Goal: Task Accomplishment & Management: Complete application form

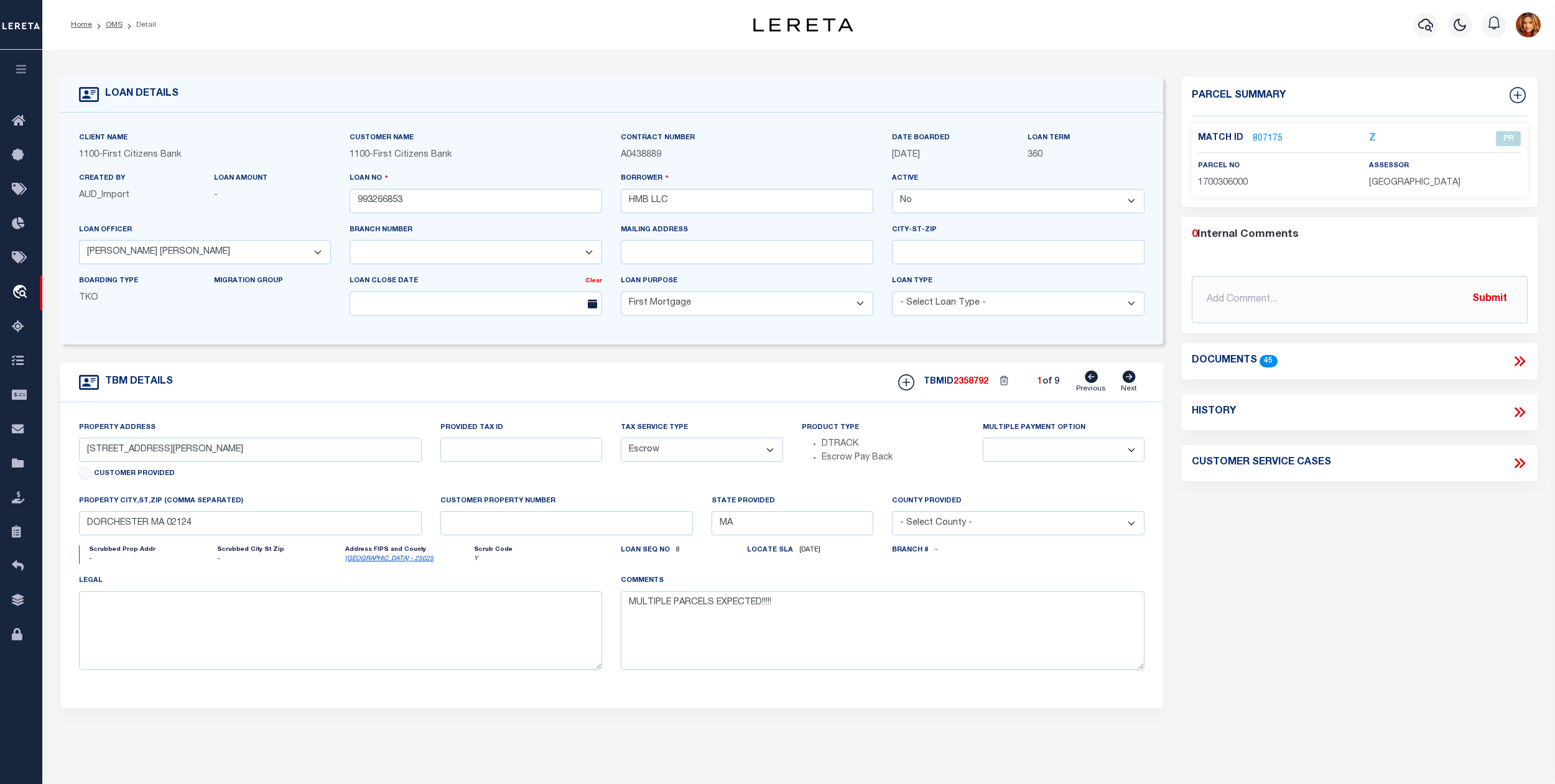
select select
select select "200"
select select "False"
select select "22338"
select select "3322"
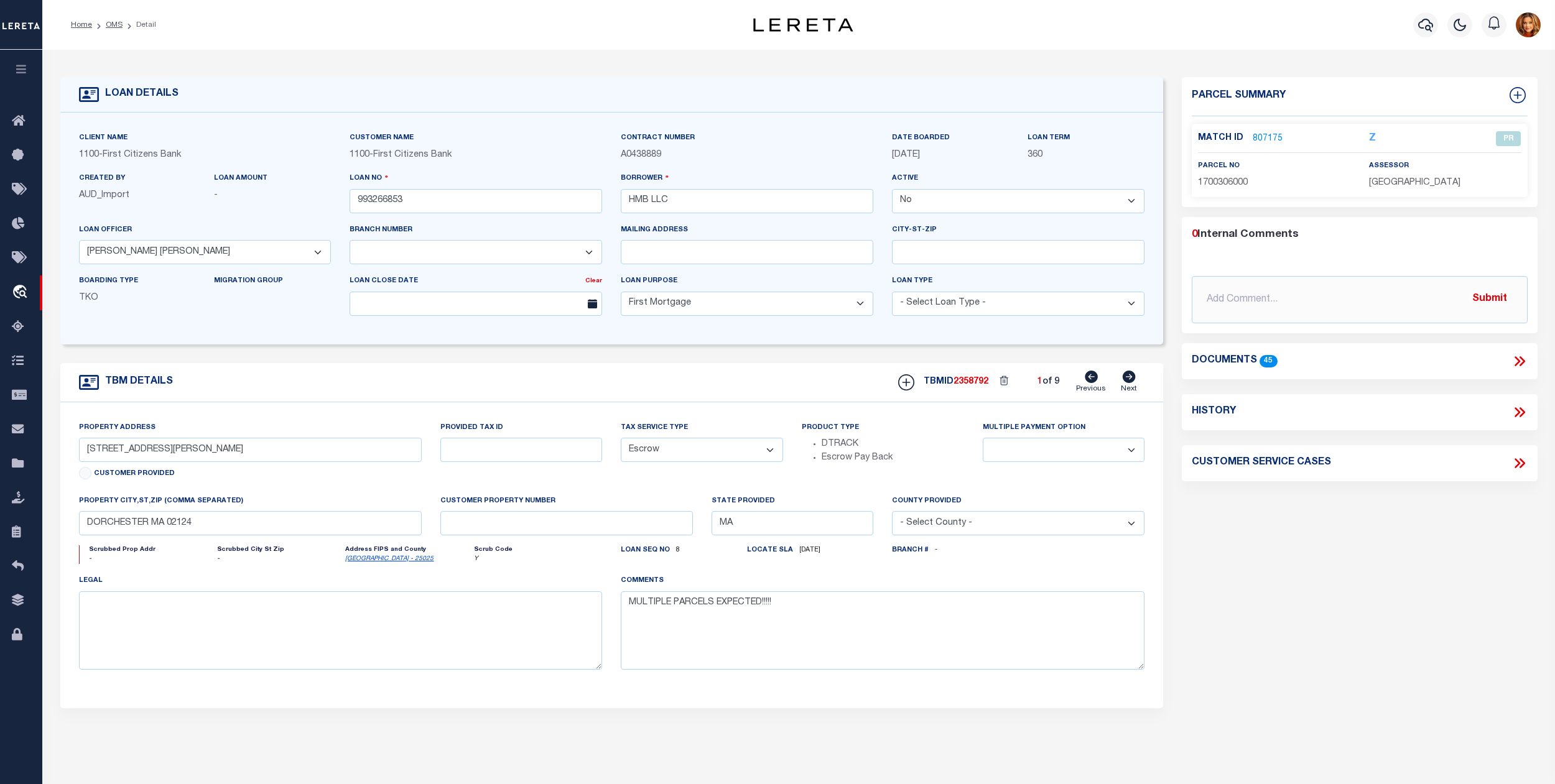
select select "10"
select select "Escrow"
click at [110, 25] on link "OMS" at bounding box center [113, 25] width 16 height 8
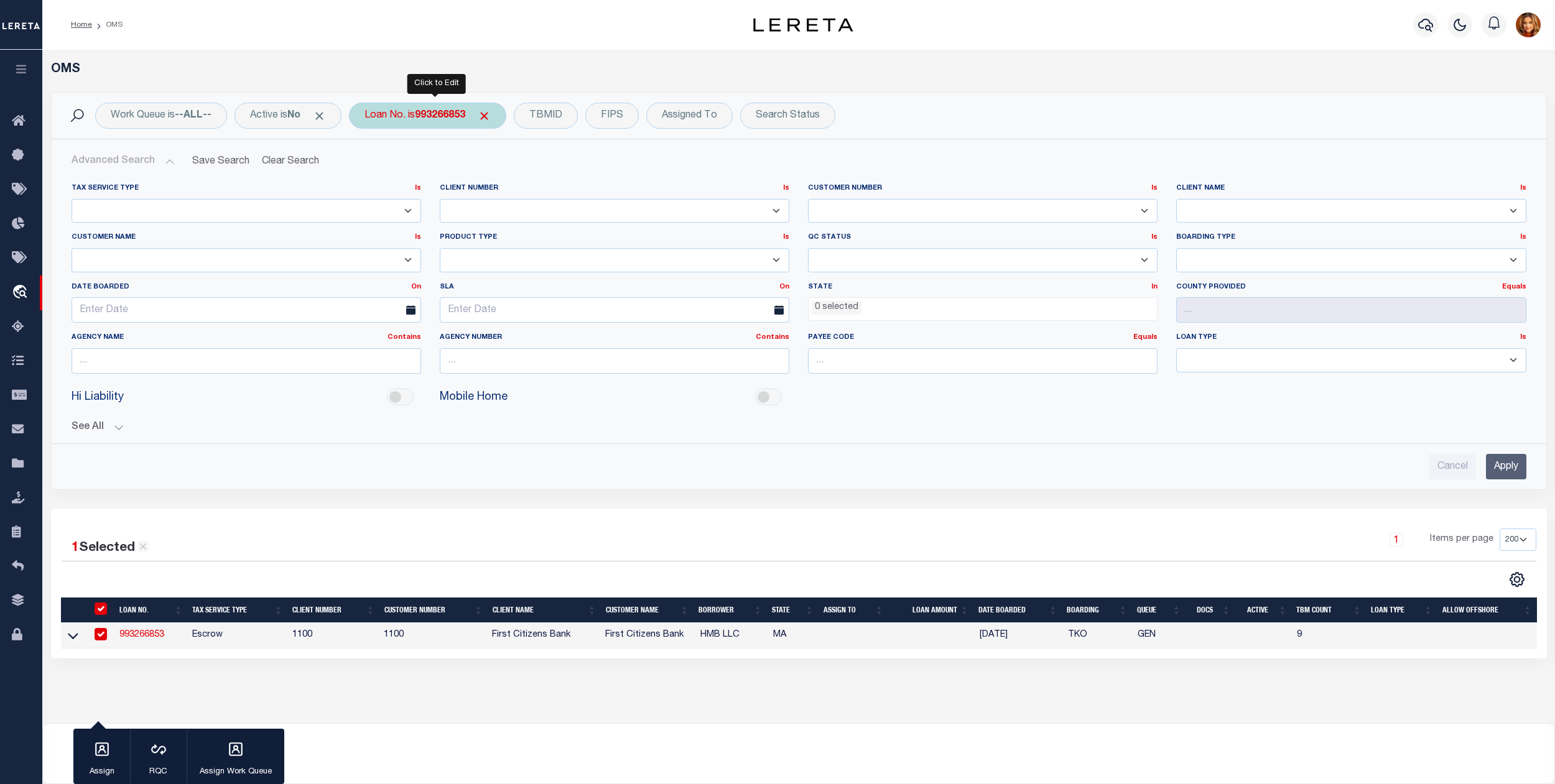
click at [442, 112] on b "993266853" at bounding box center [440, 116] width 50 height 10
type input "1080002855"
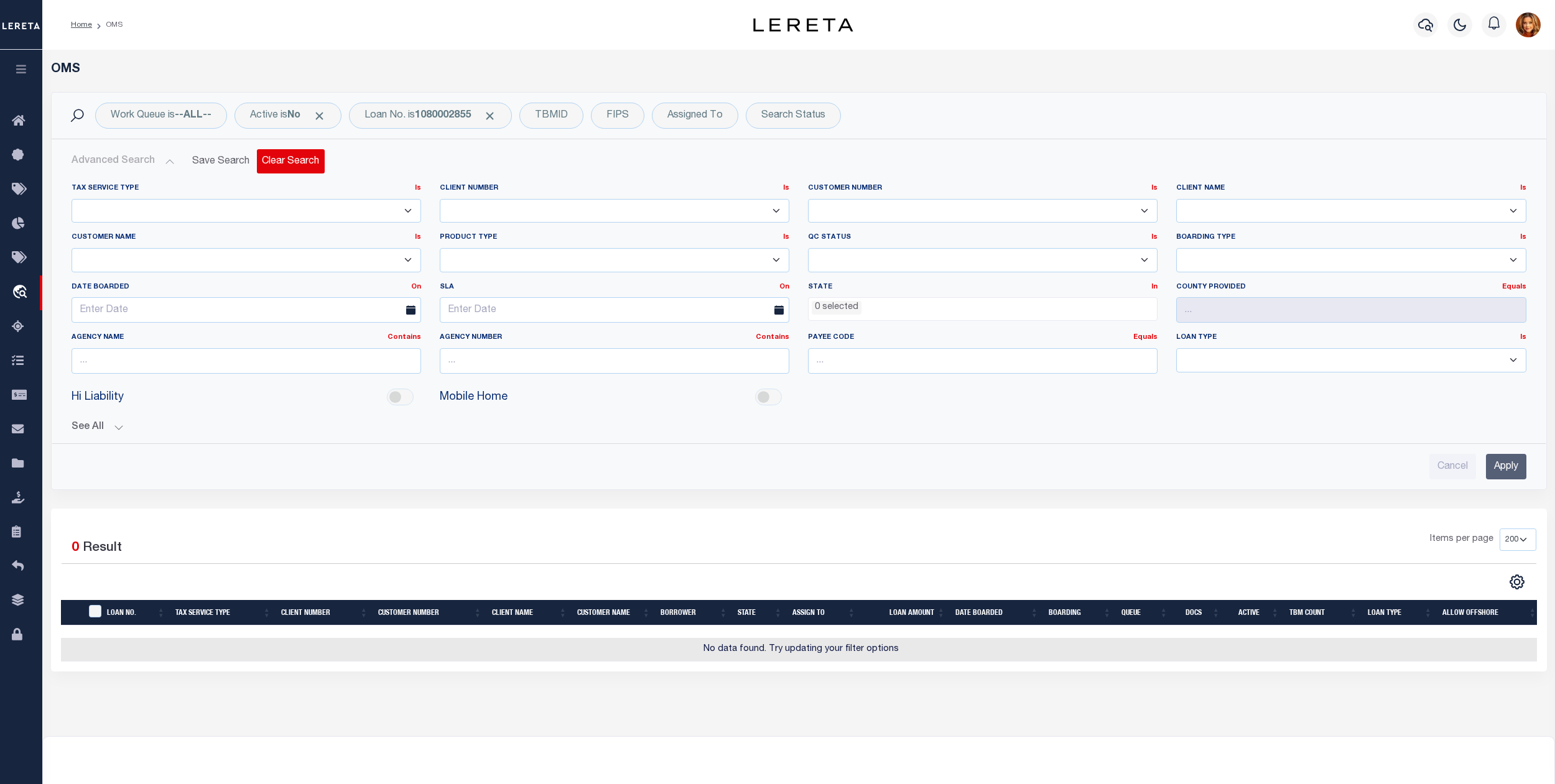
click at [285, 159] on button "Clear Search" at bounding box center [291, 161] width 68 height 24
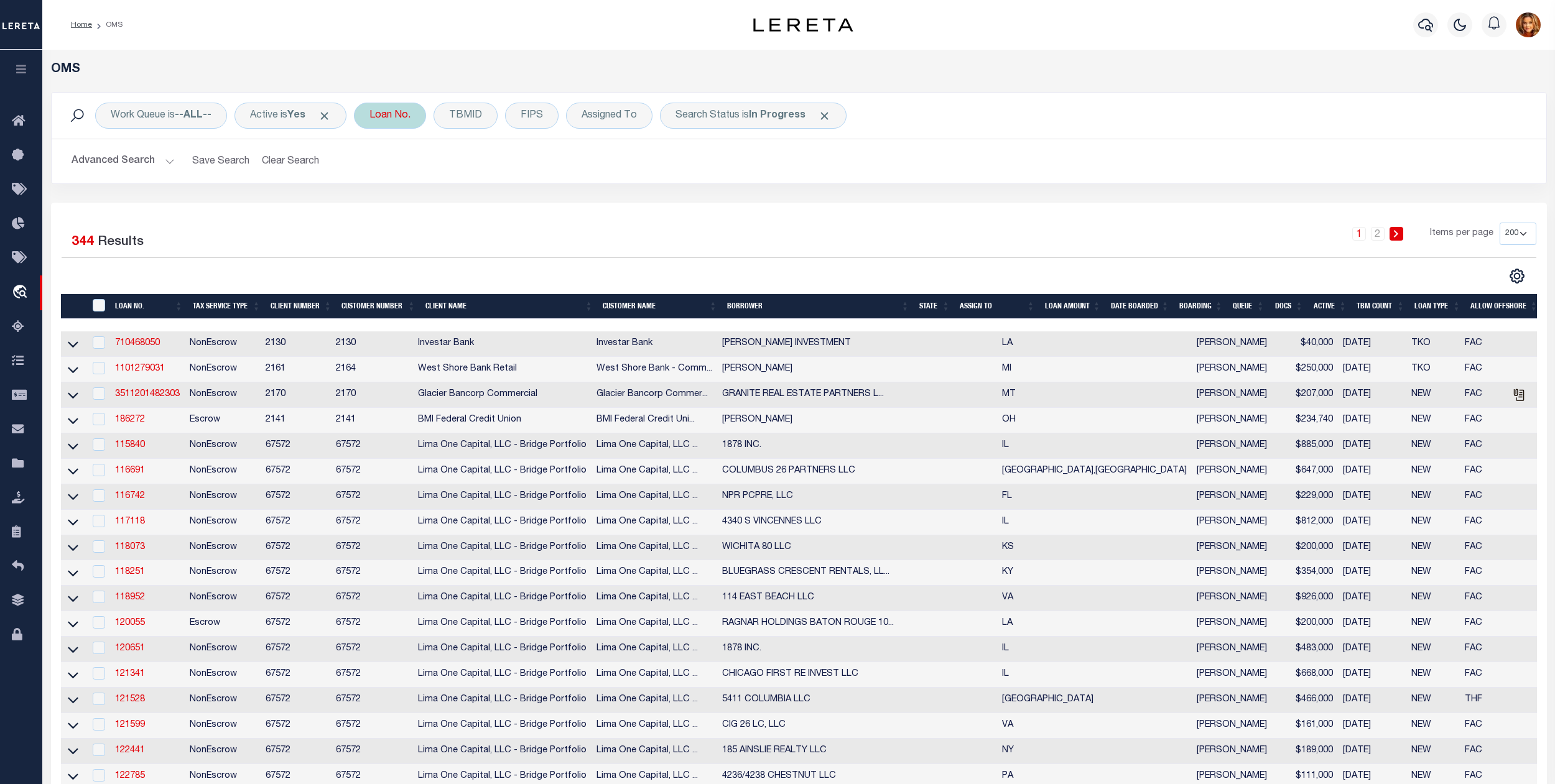
click at [394, 115] on div "Loan No." at bounding box center [390, 115] width 72 height 26
type input "115842"
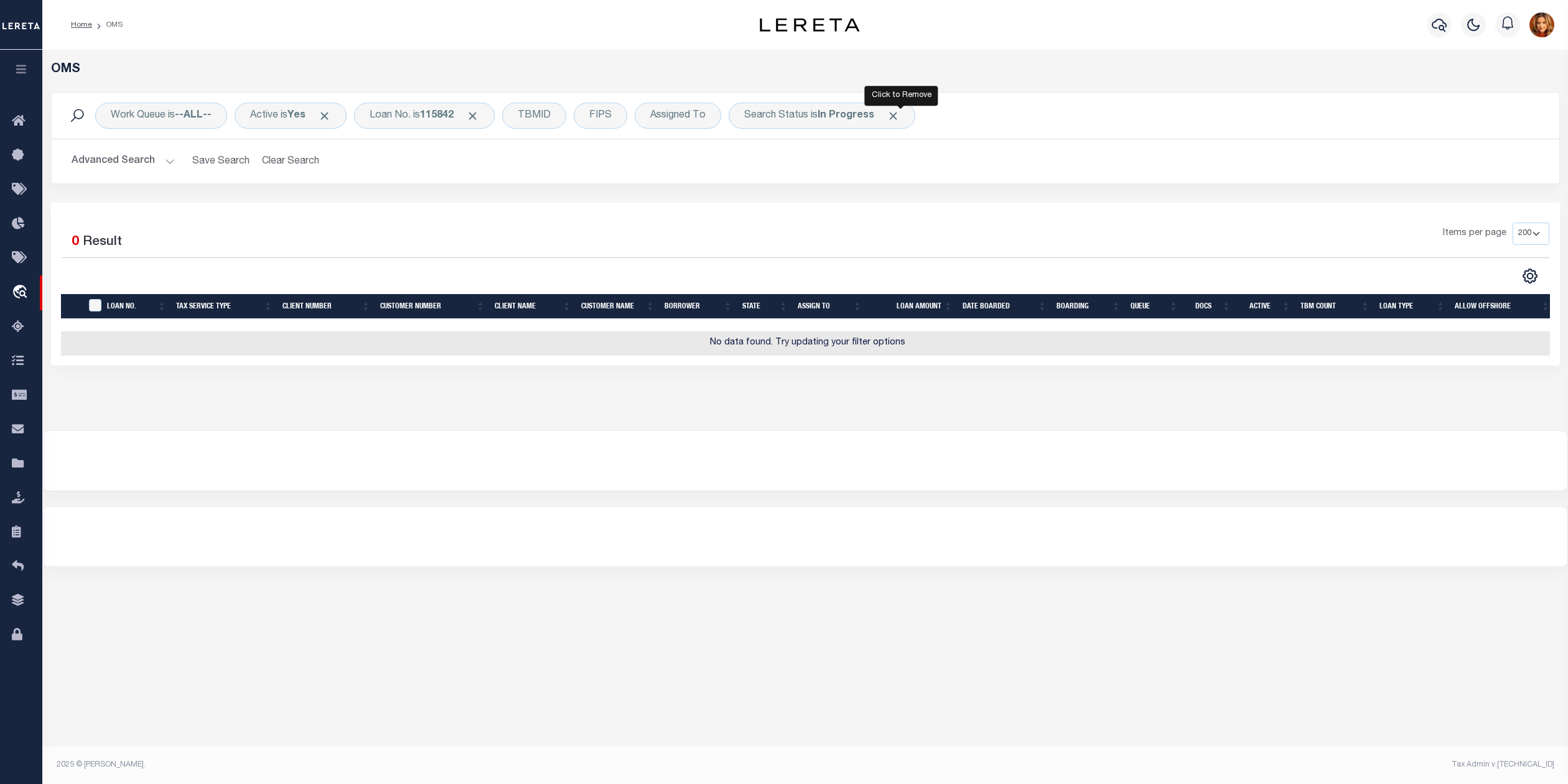
click at [899, 114] on span "Click to Remove" at bounding box center [893, 116] width 13 height 13
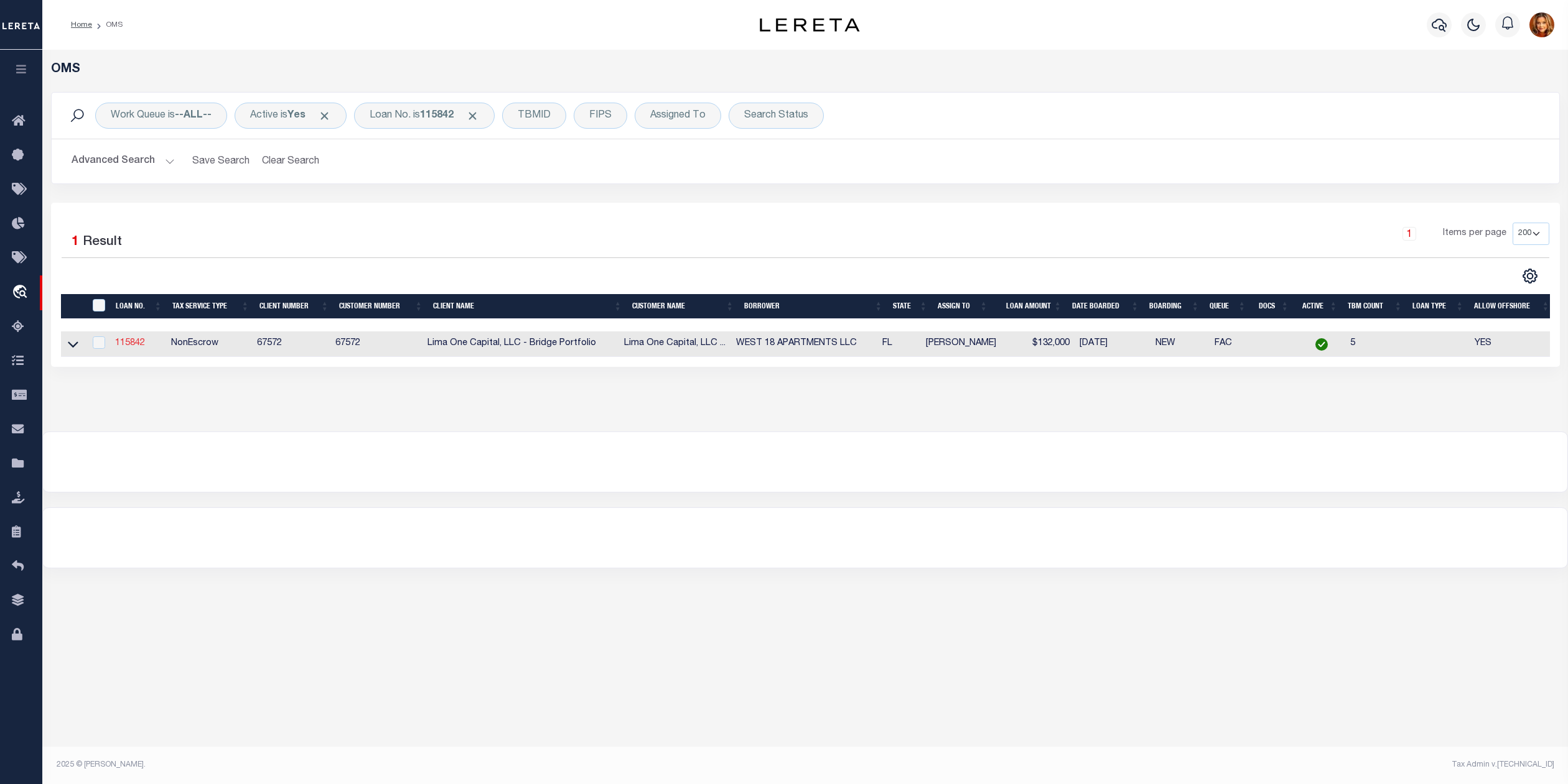
click at [123, 345] on link "115842" at bounding box center [130, 343] width 30 height 9
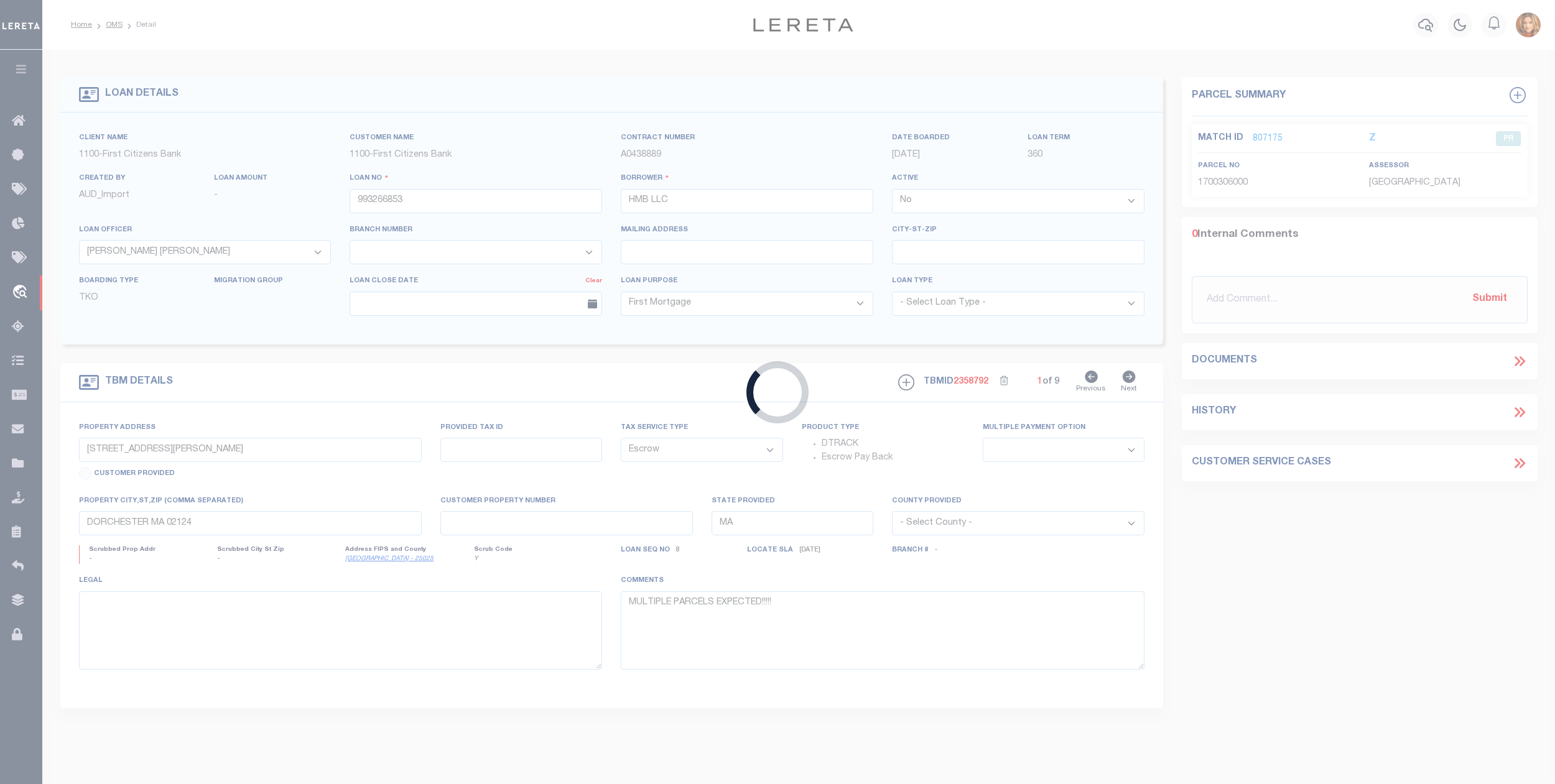
type input "115842"
type input "WEST 18 APARTMENTS LLC"
select select "True"
select select
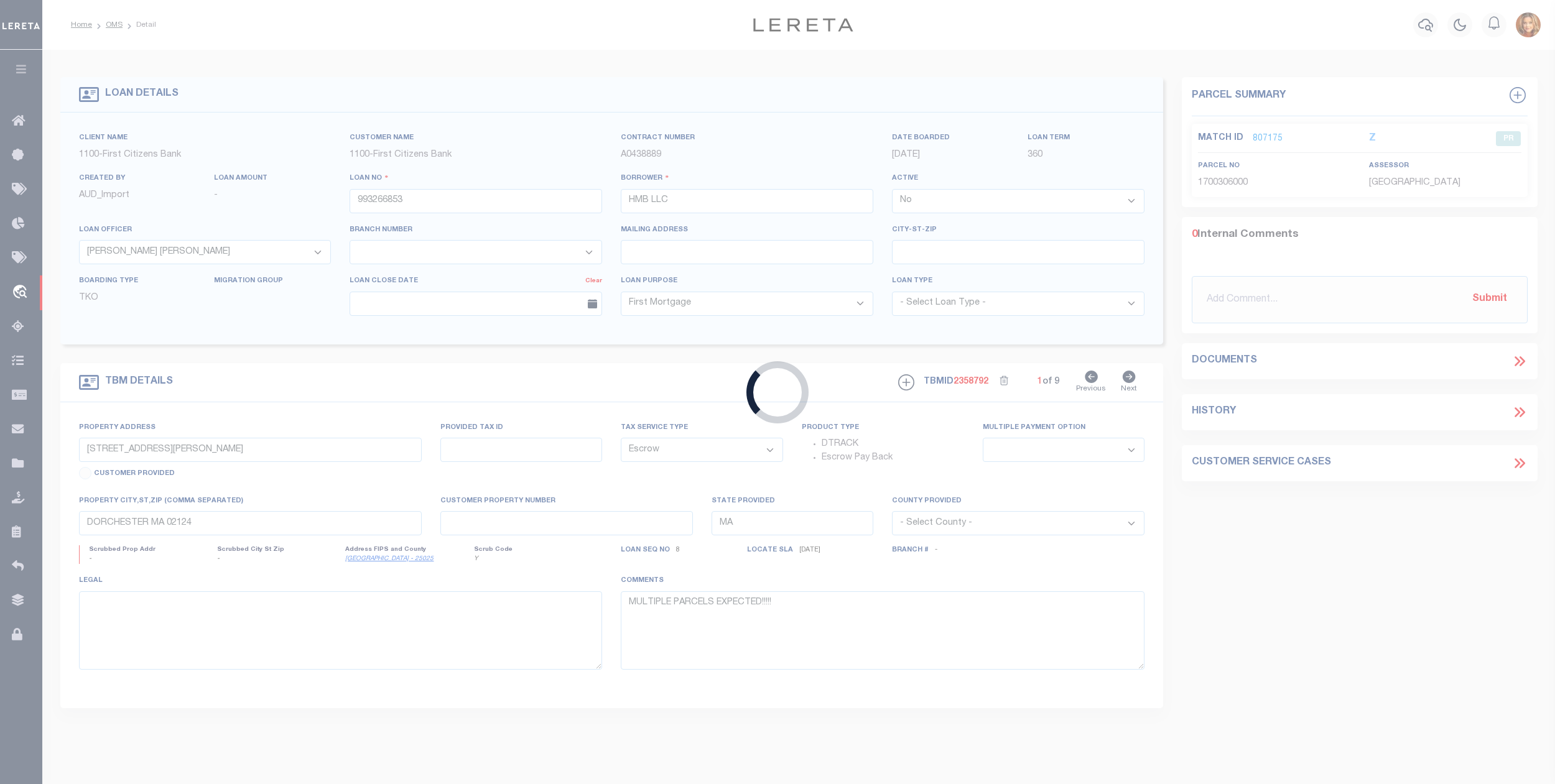
select select
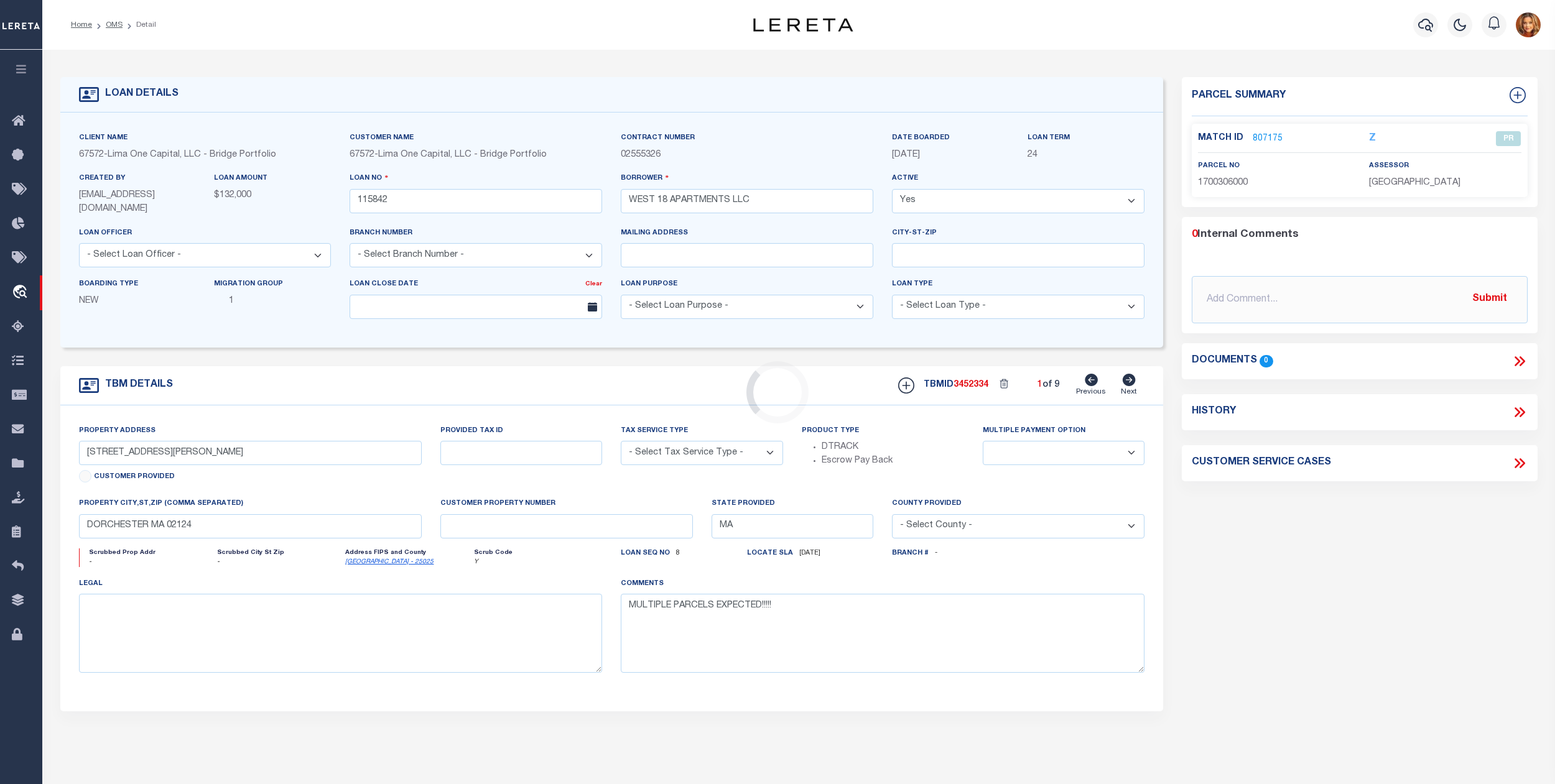
type input "10163 GUIDY LN"
radio input "true"
select select "NonEscrow"
select select
type input "PENSACOLA FL 32514"
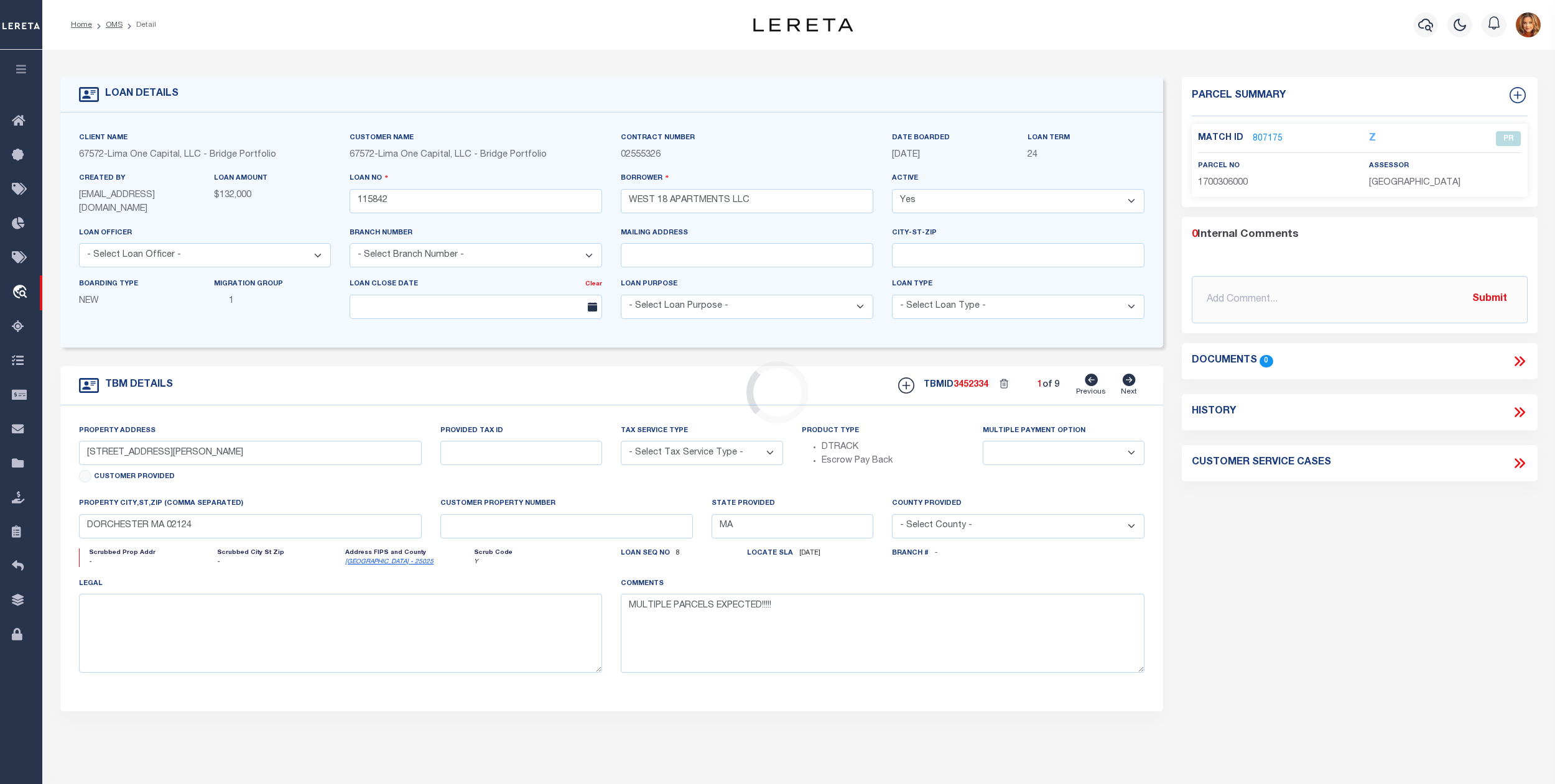
type input "115842-1-C"
type input "FL"
type textarea "COLLECTOR: ENTITY: PARCEL: 71"
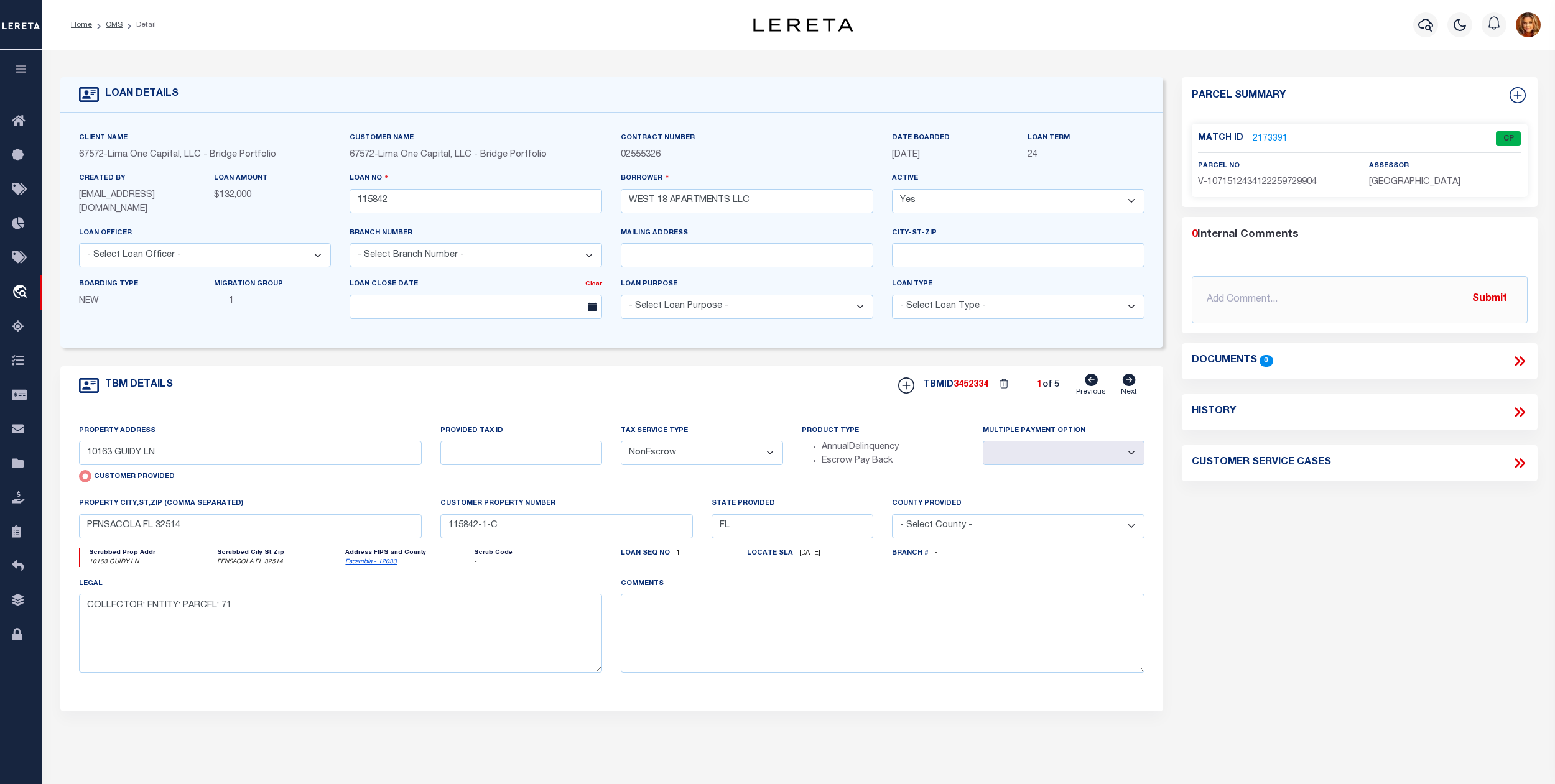
click at [1130, 381] on icon at bounding box center [1129, 380] width 13 height 13
radio input "false"
click at [1130, 381] on icon at bounding box center [1129, 380] width 13 height 13
select select
click at [1130, 381] on icon at bounding box center [1129, 380] width 13 height 13
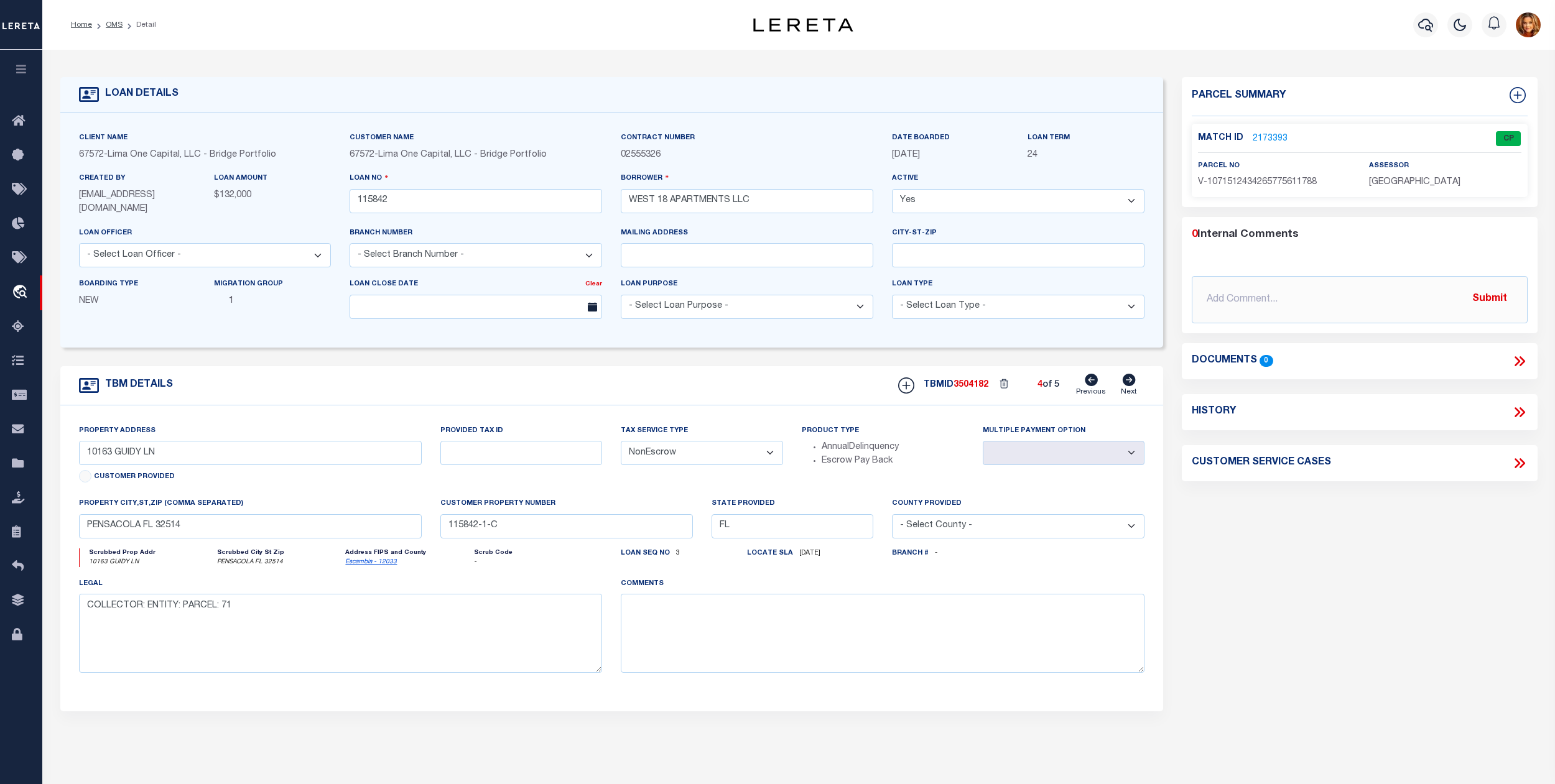
type input "[STREET_ADDRESS][PERSON_NAME]"
type input "07-1S-30-1018-040-001"
select select
type input "Pensacola FL 32514"
type input "115842-1-B"
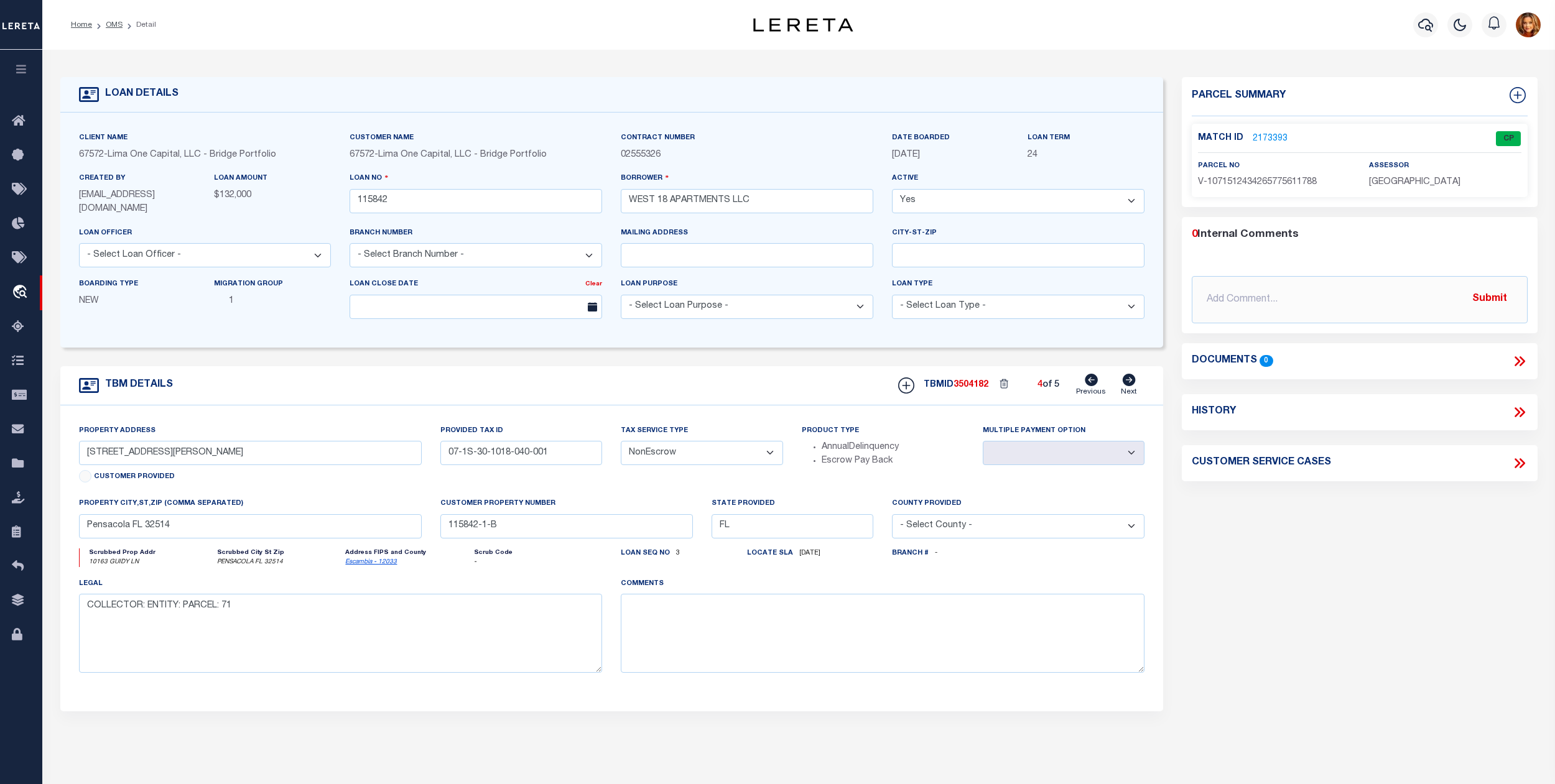
select select
click at [1267, 135] on link "2230780" at bounding box center [1270, 138] width 35 height 13
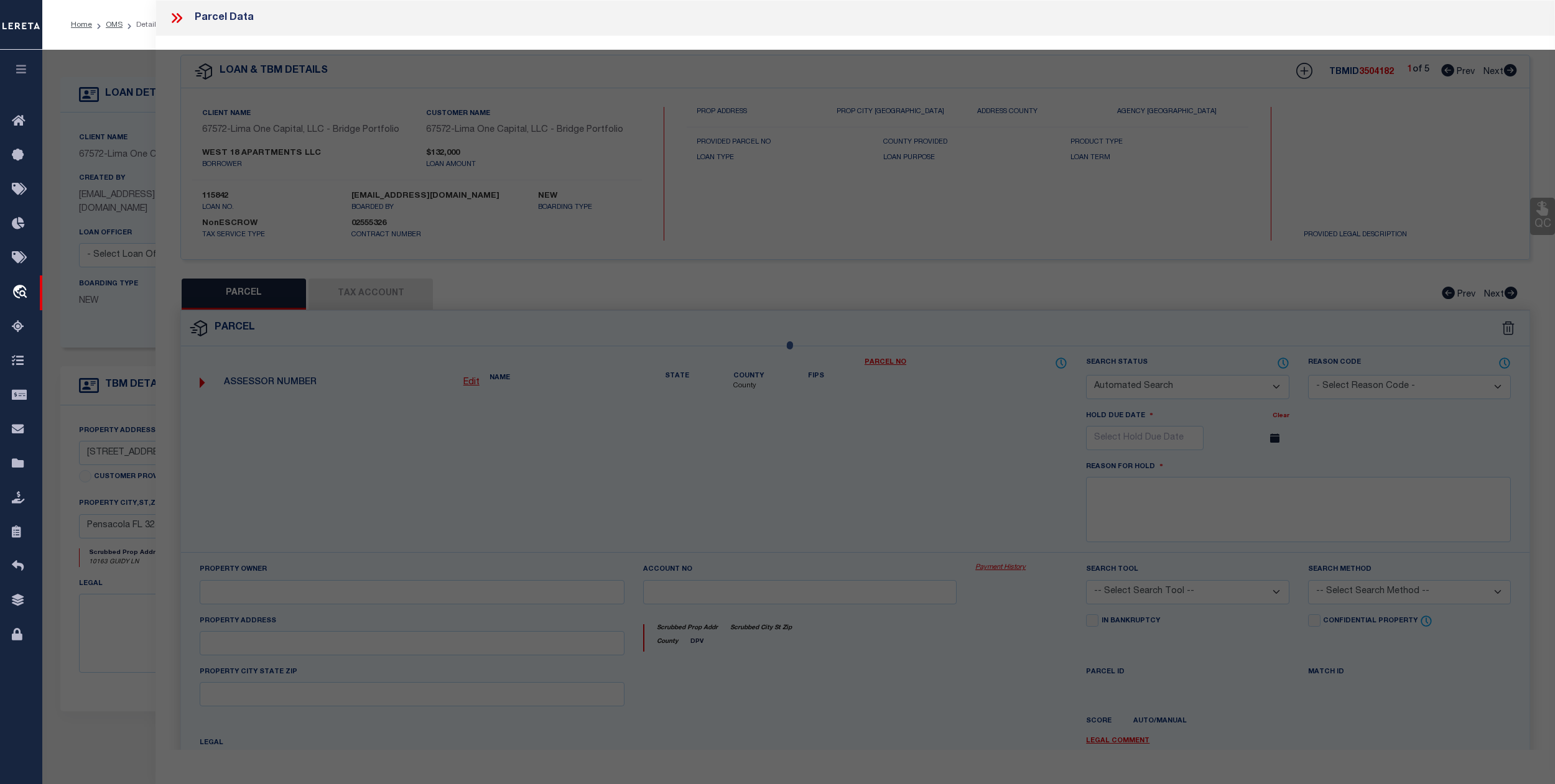
checkbox input "false"
select select "JR"
type input "WEST 18 APARTMENTS LLC"
select select "AGW"
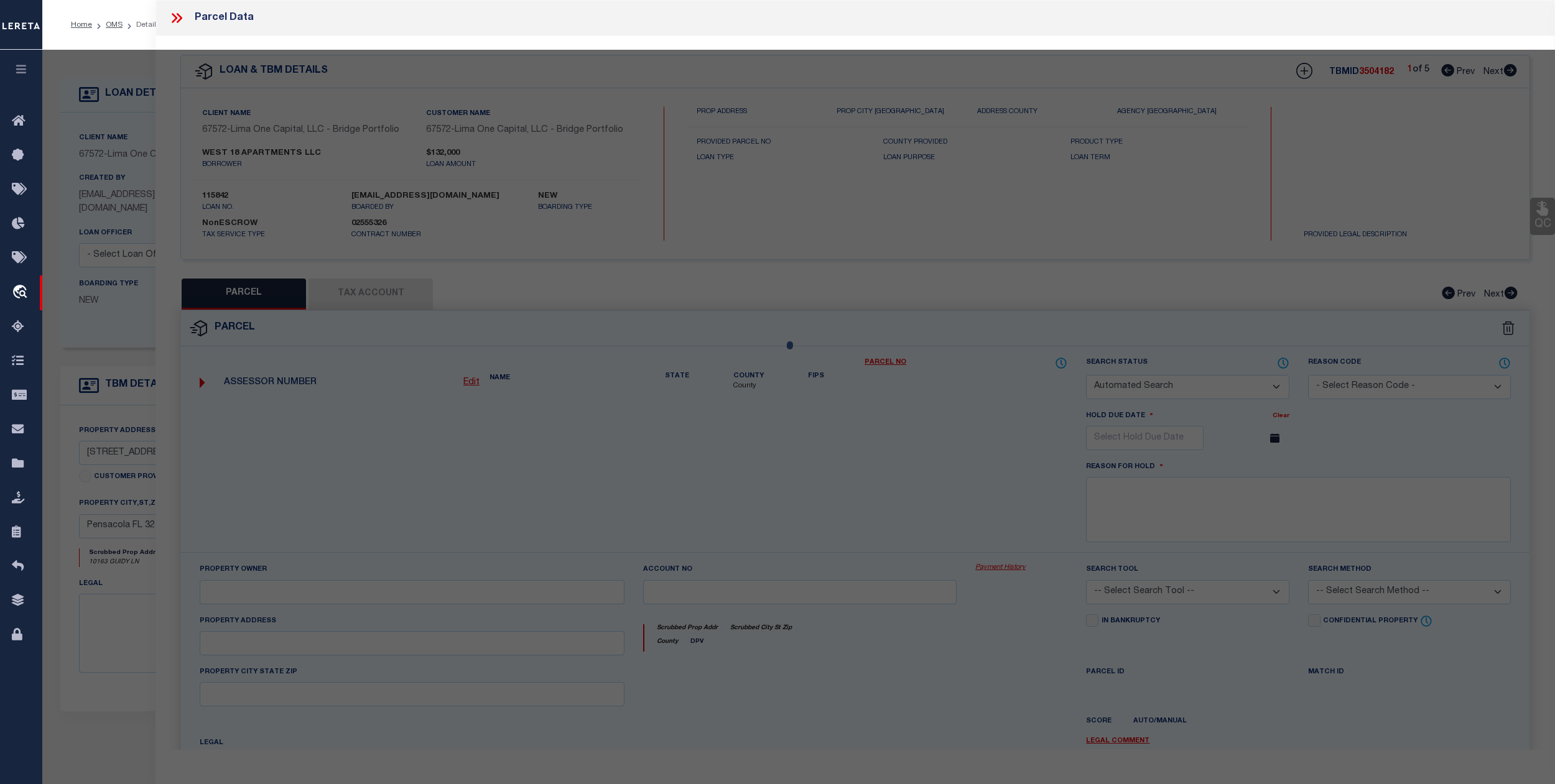
select select "ADD"
type input "10163 GUIDY LN"
type input "Pensacola FL 32514"
type textarea "BEG AT NE COR OF SEC 7 WLY ALG N LI OF SD SEC 7 FOR 1320 FT SLY PARALLEL TO E L…"
type textarea "The TaxID you entered already exists, tied to Parcel Number V-10715124341872418…"
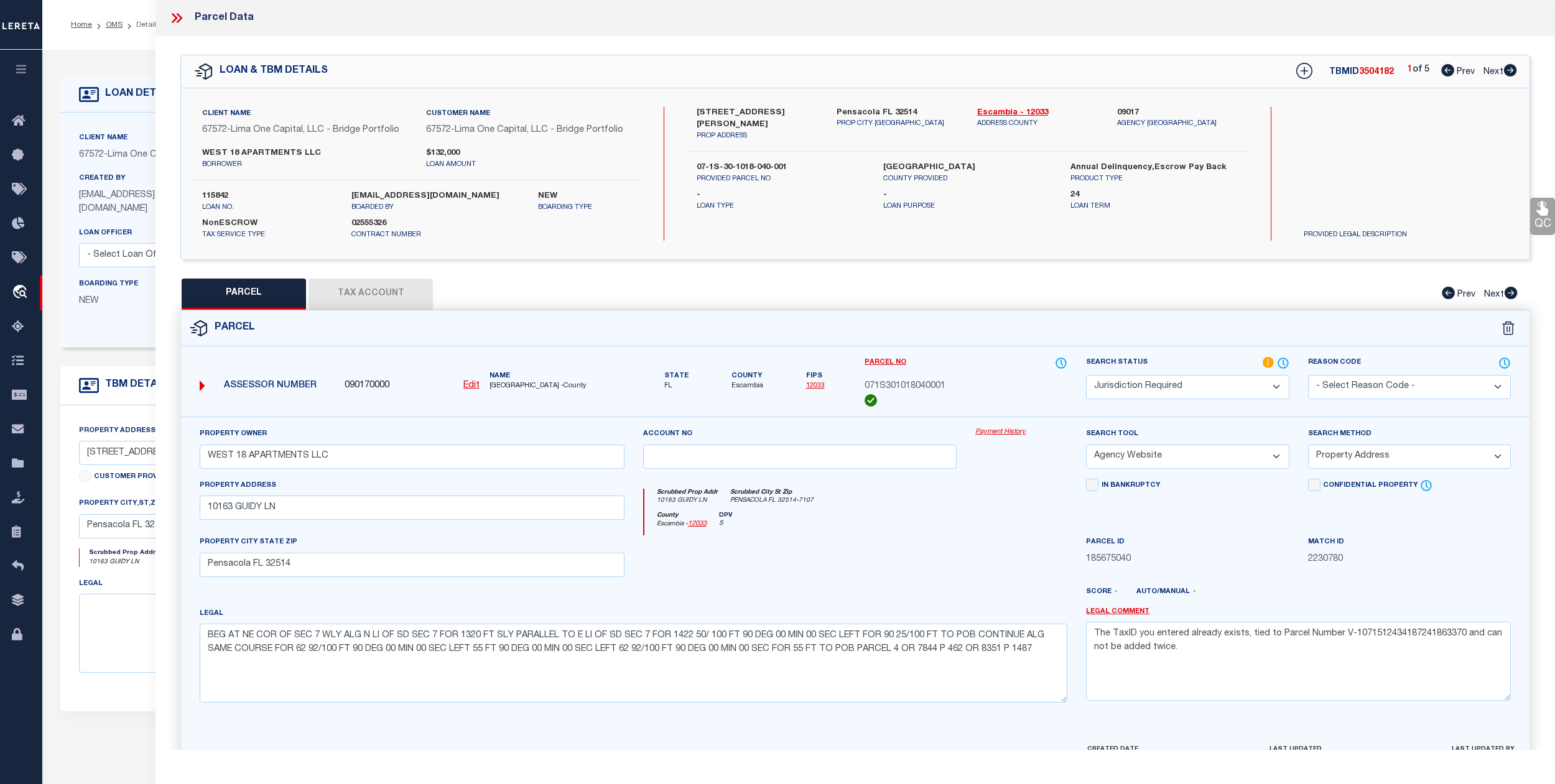
click at [347, 282] on button "Tax Account" at bounding box center [371, 294] width 124 height 31
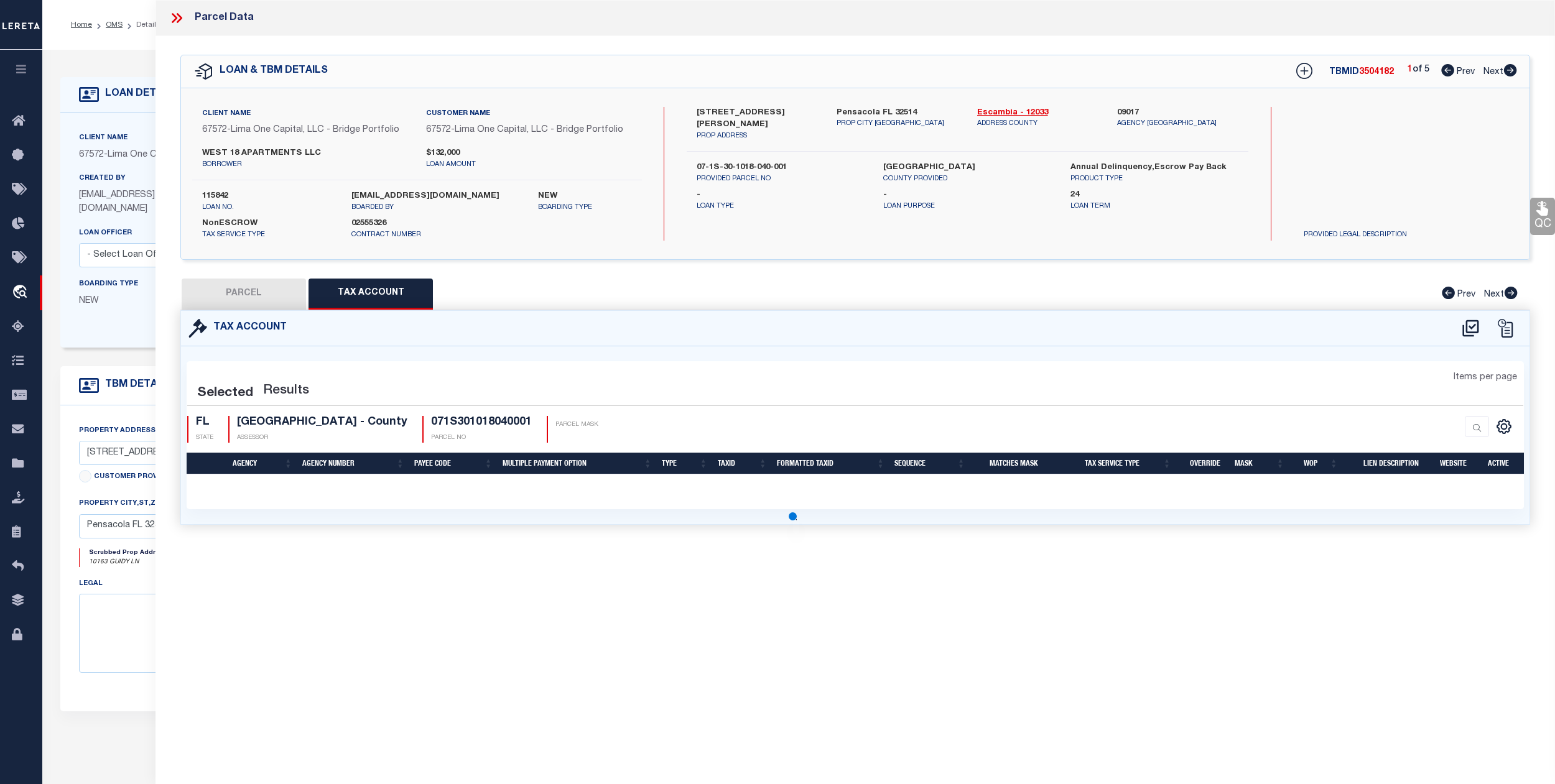
select select "100"
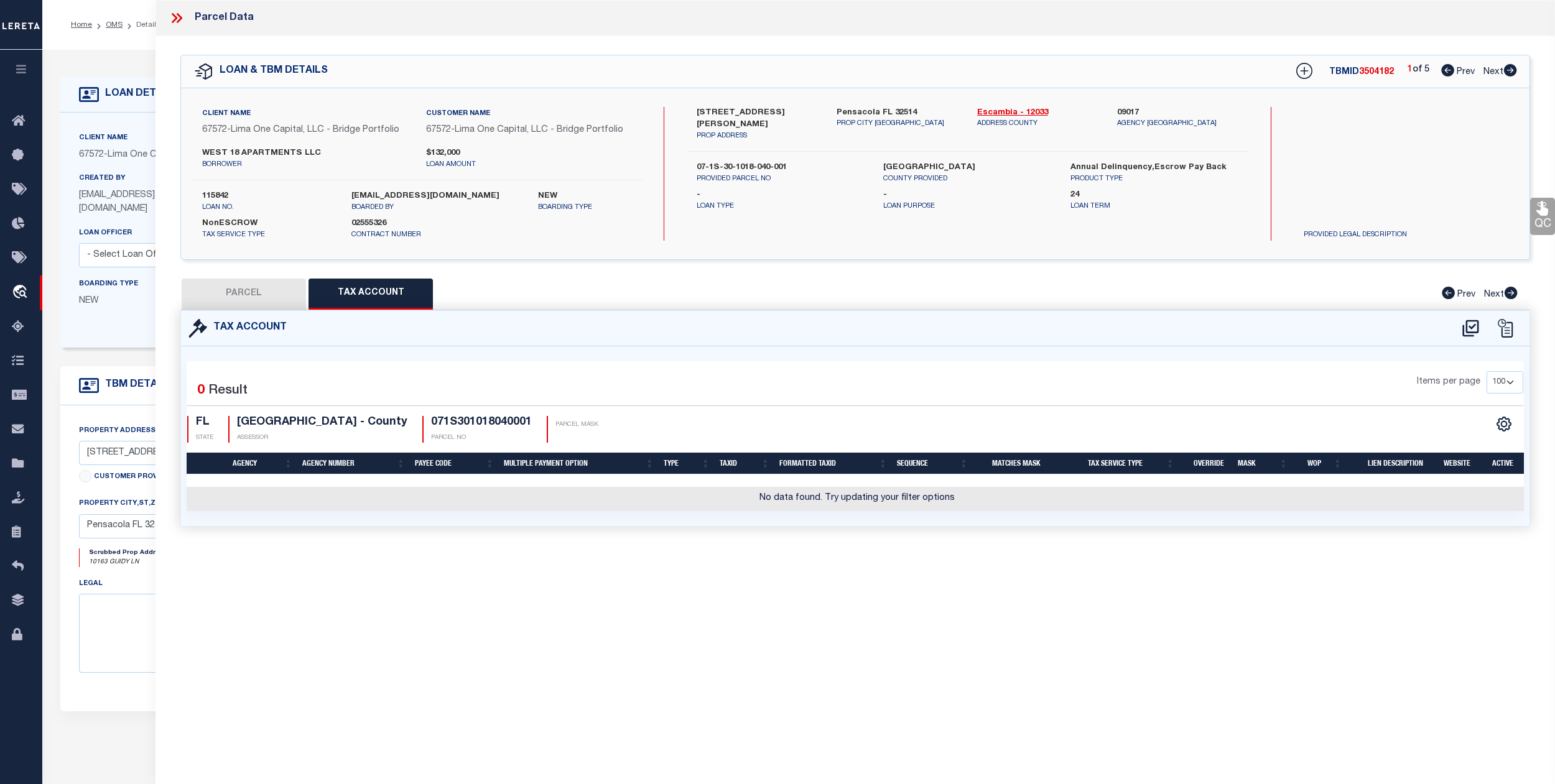
click at [263, 292] on button "PARCEL" at bounding box center [243, 294] width 124 height 31
select select "AS"
select select
checkbox input "false"
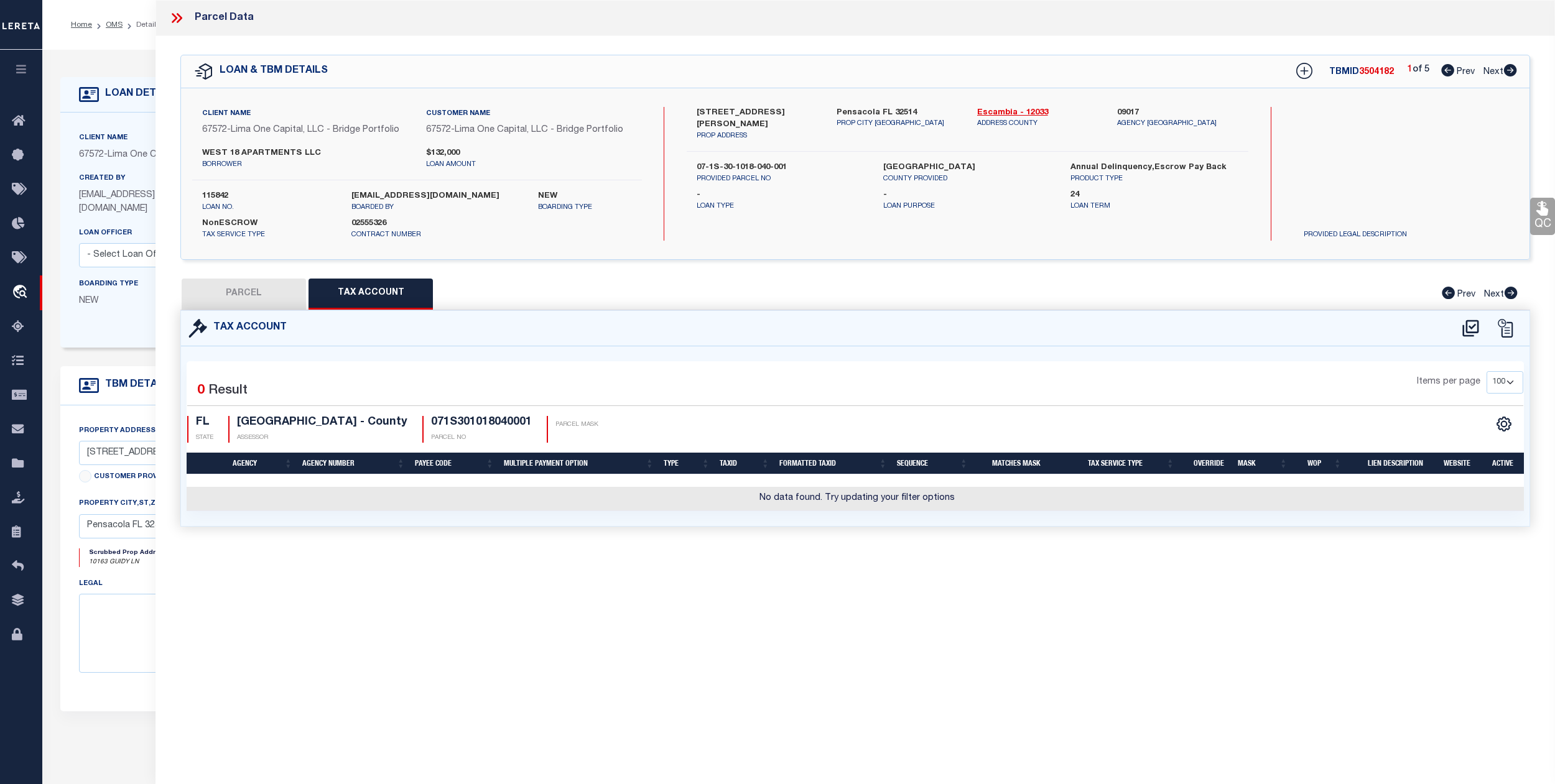
checkbox input "false"
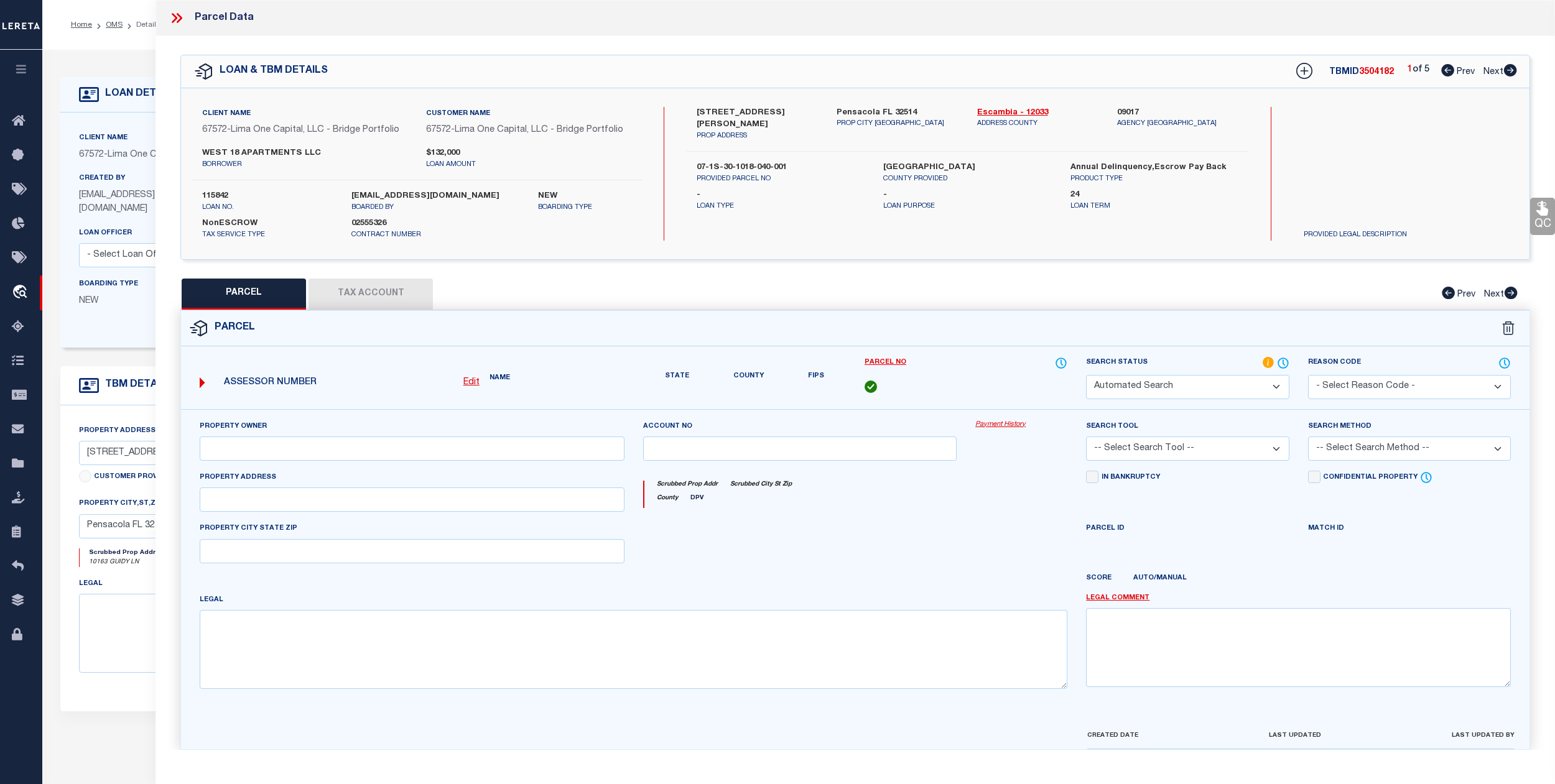
select select "JR"
type input "WEST 18 APARTMENTS LLC"
select select "AGW"
select select "ADD"
type input "10163 GUIDY LN"
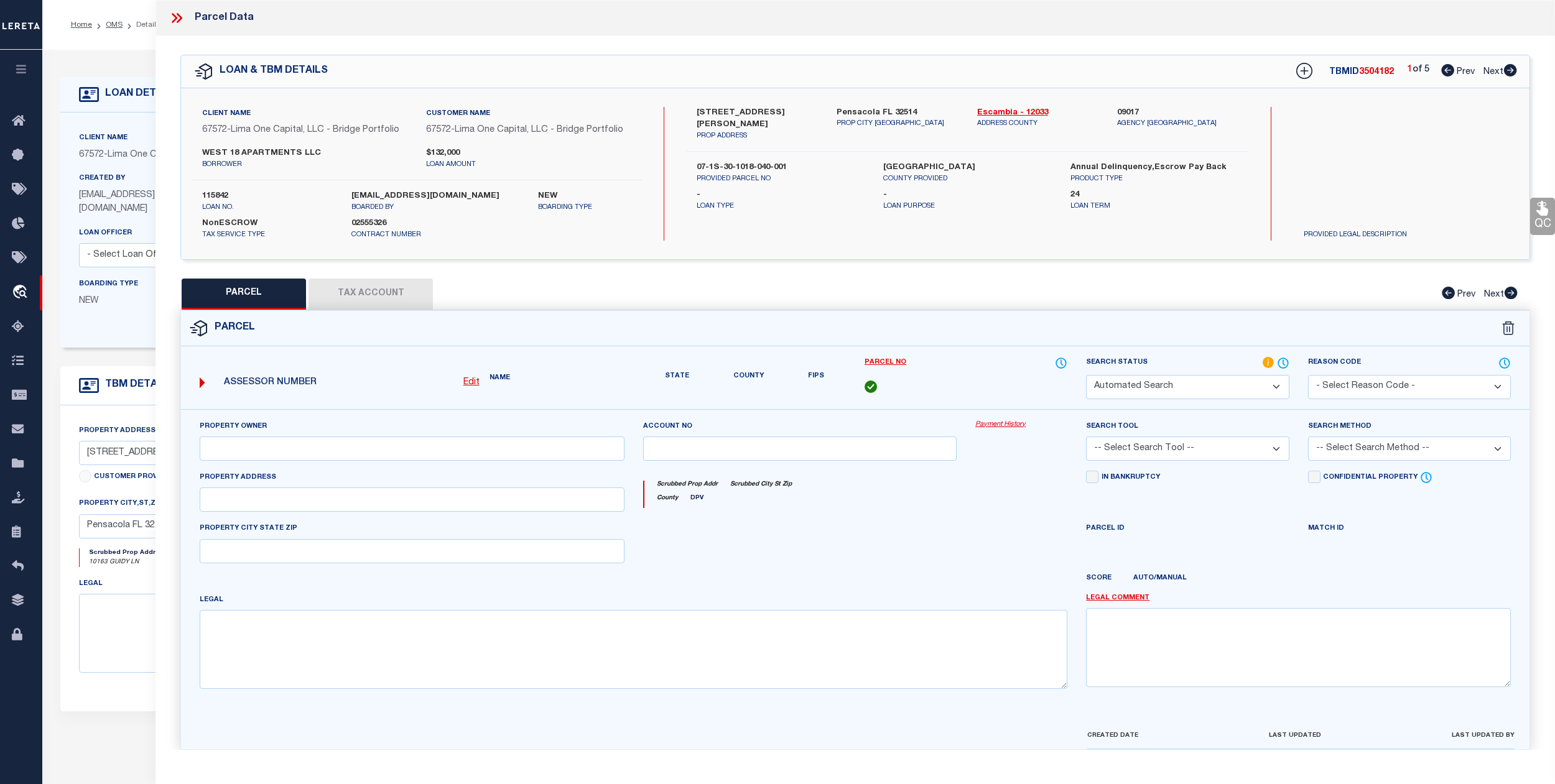
type input "Pensacola FL 32514"
type textarea "BEG AT NE COR OF SEC 7 WLY ALG N LI OF SD SEC 7 FOR 1320 FT SLY PARALLEL TO E L…"
type textarea "The TaxID you entered already exists, tied to Parcel Number V-10715124341872418…"
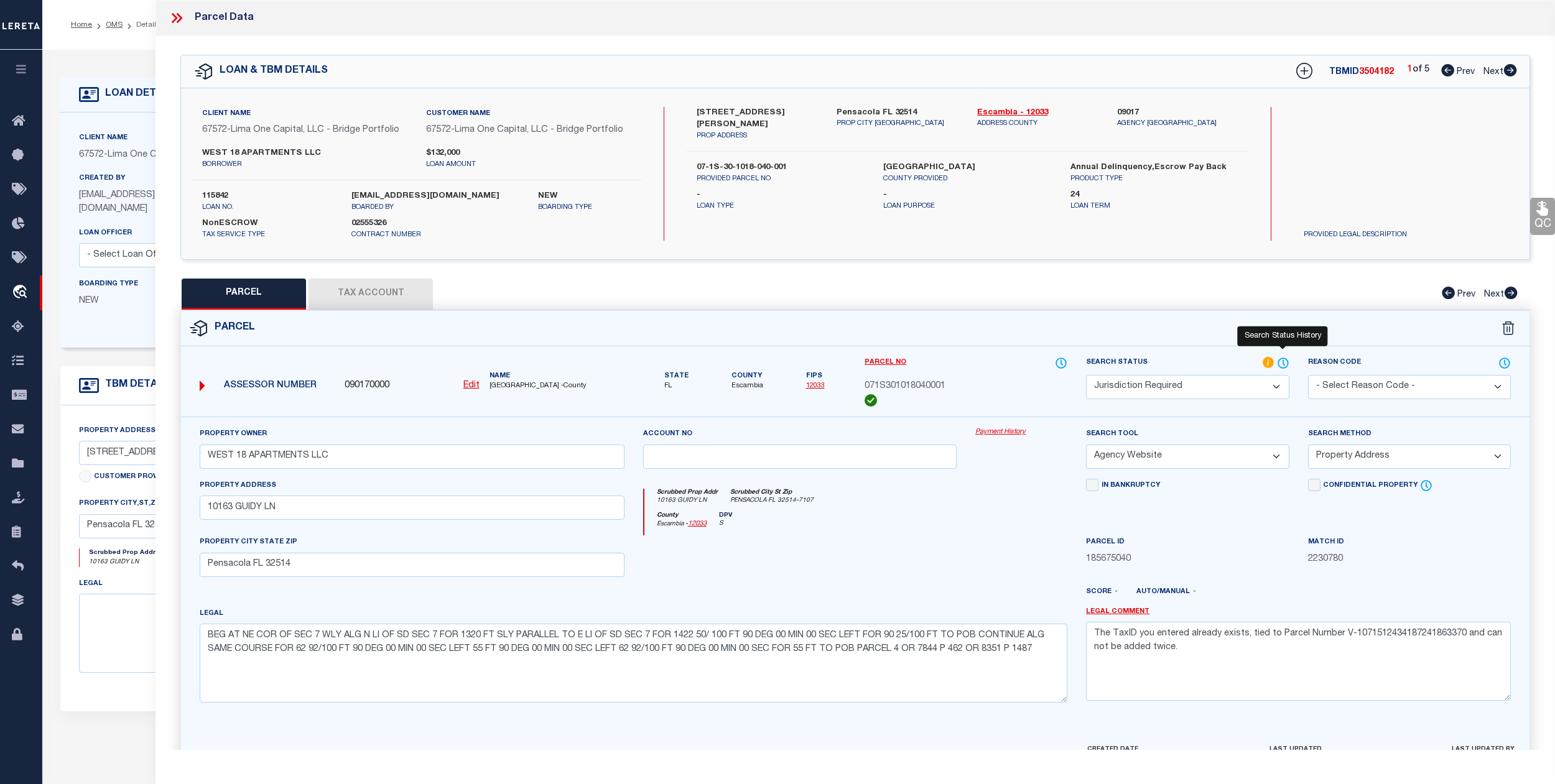
click at [1277, 357] on icon at bounding box center [1283, 363] width 13 height 14
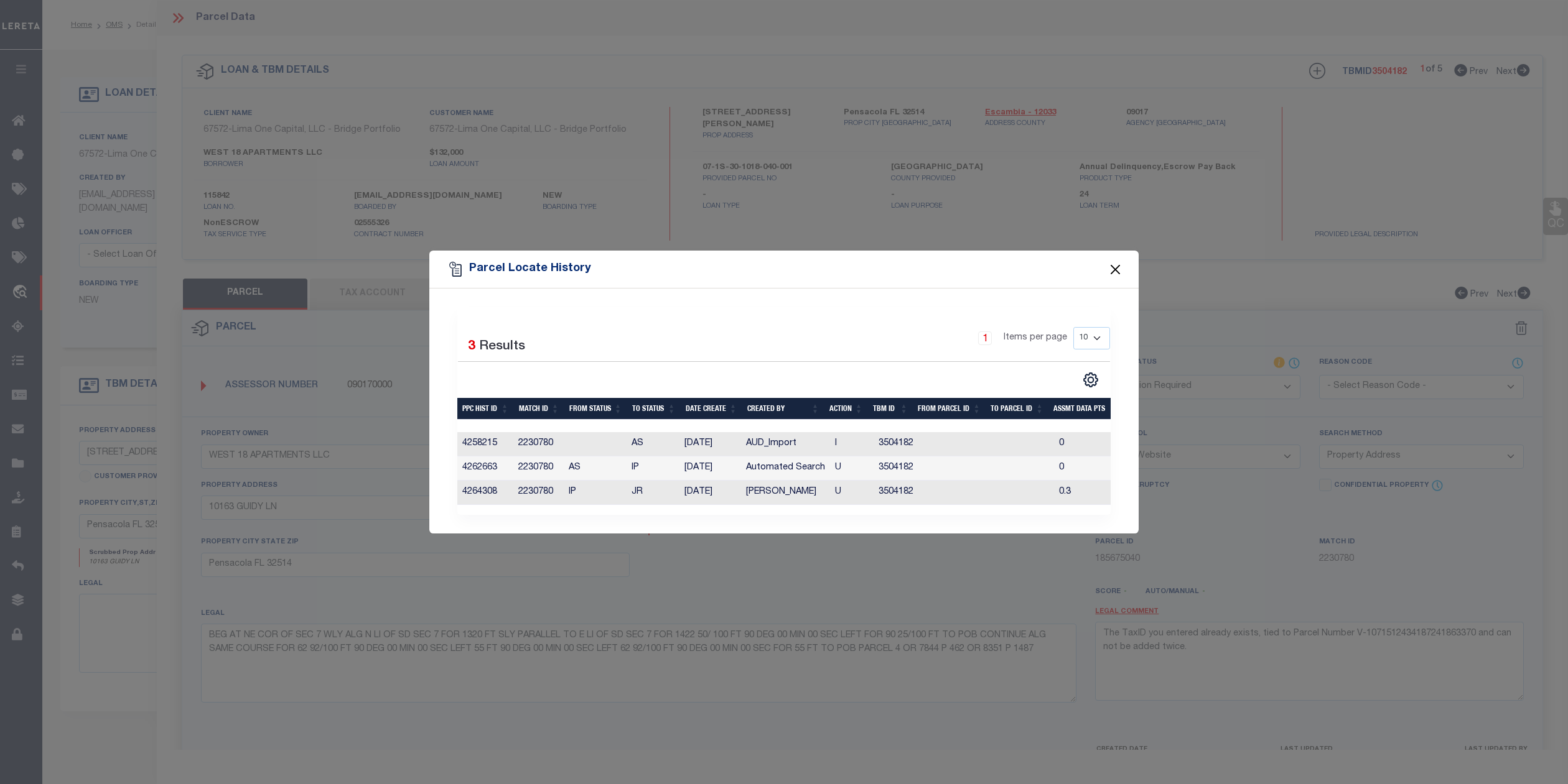
click at [1118, 264] on button "Close" at bounding box center [1115, 269] width 16 height 16
